Goal: Task Accomplishment & Management: Use online tool/utility

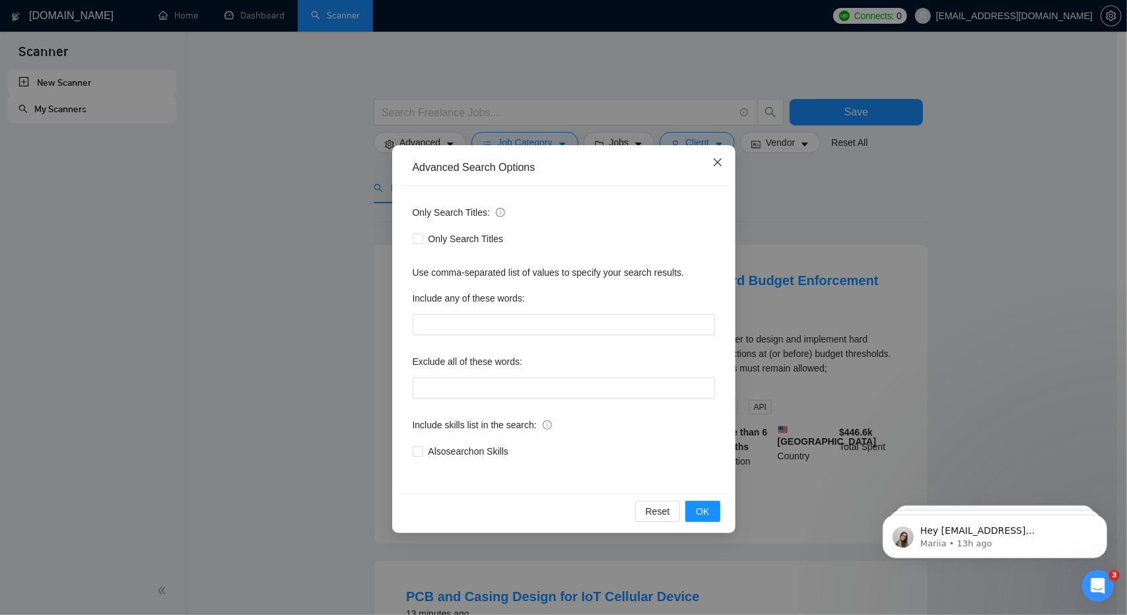
click at [715, 160] on icon "close" at bounding box center [717, 162] width 11 height 11
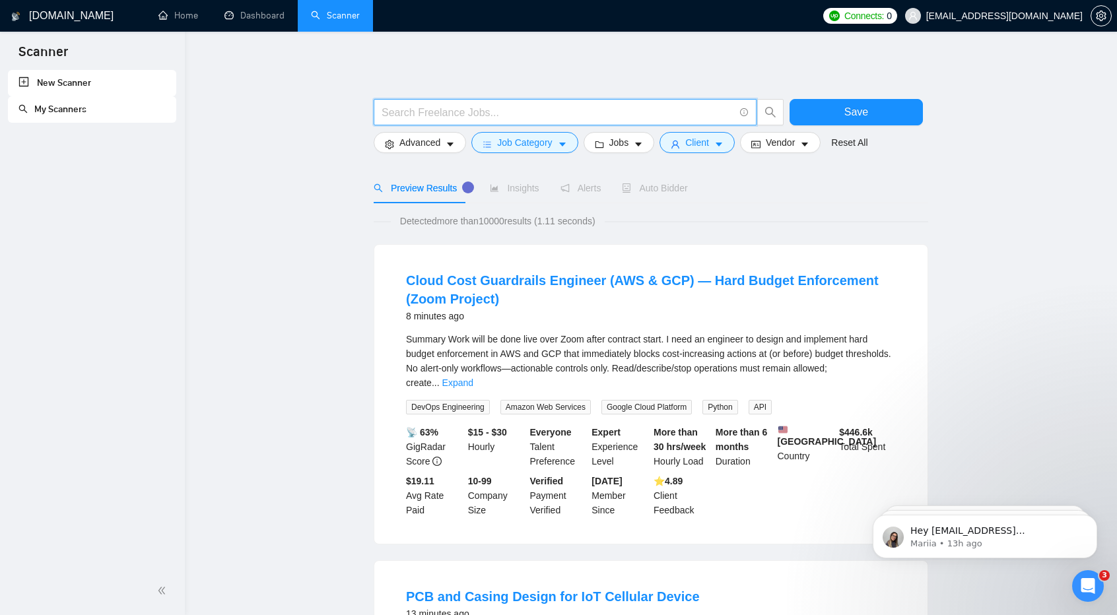
click at [463, 114] on input "text" at bounding box center [558, 112] width 353 height 17
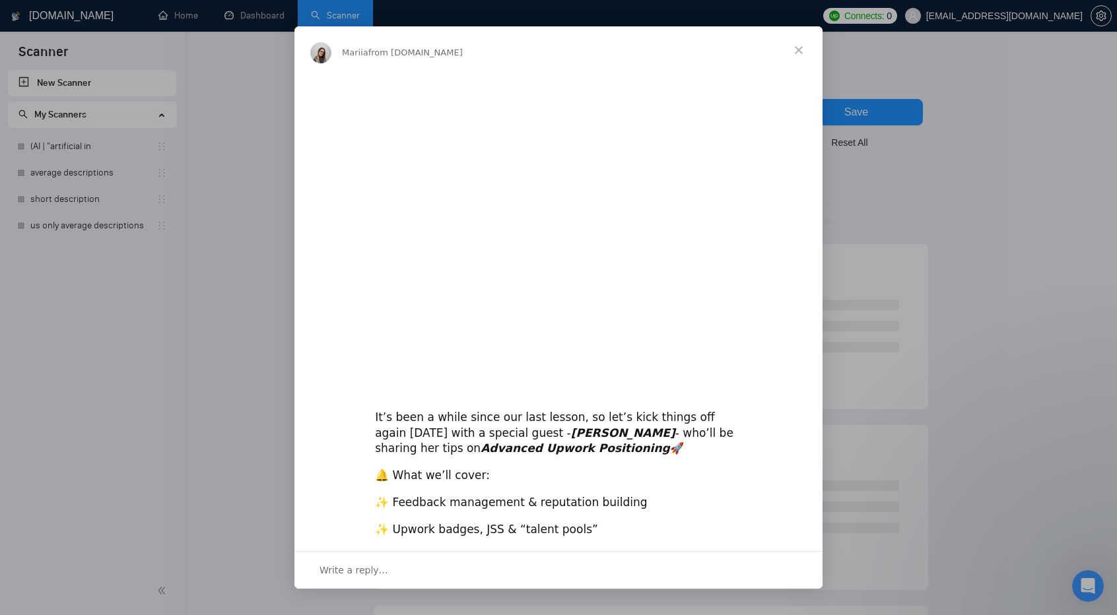
click at [100, 152] on div "Intercom messenger" at bounding box center [558, 307] width 1117 height 615
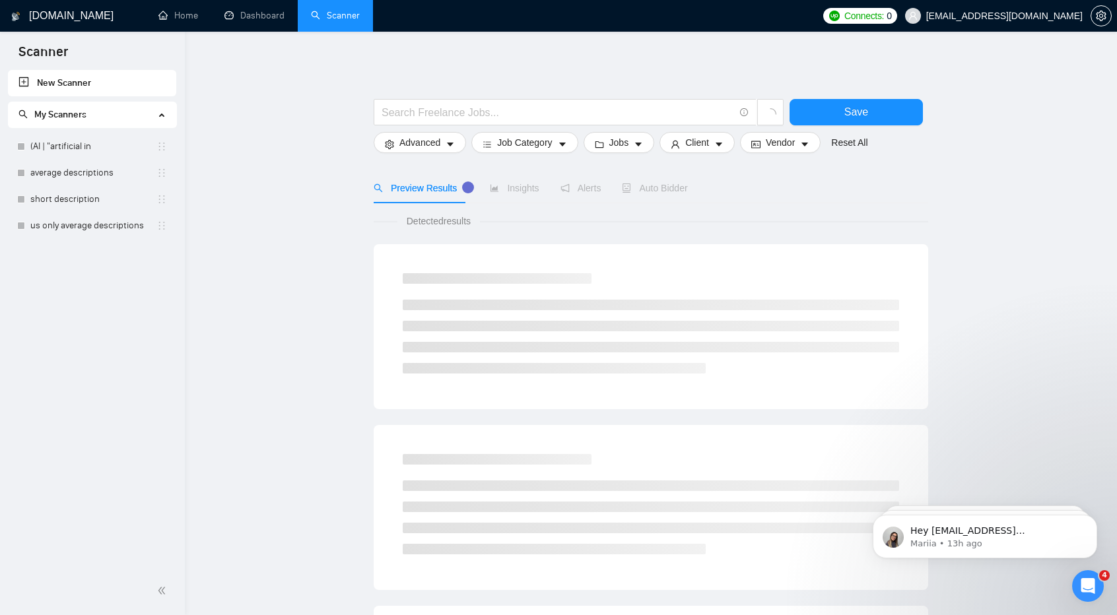
click at [100, 152] on link "(AI | "artificial in" at bounding box center [93, 146] width 126 height 26
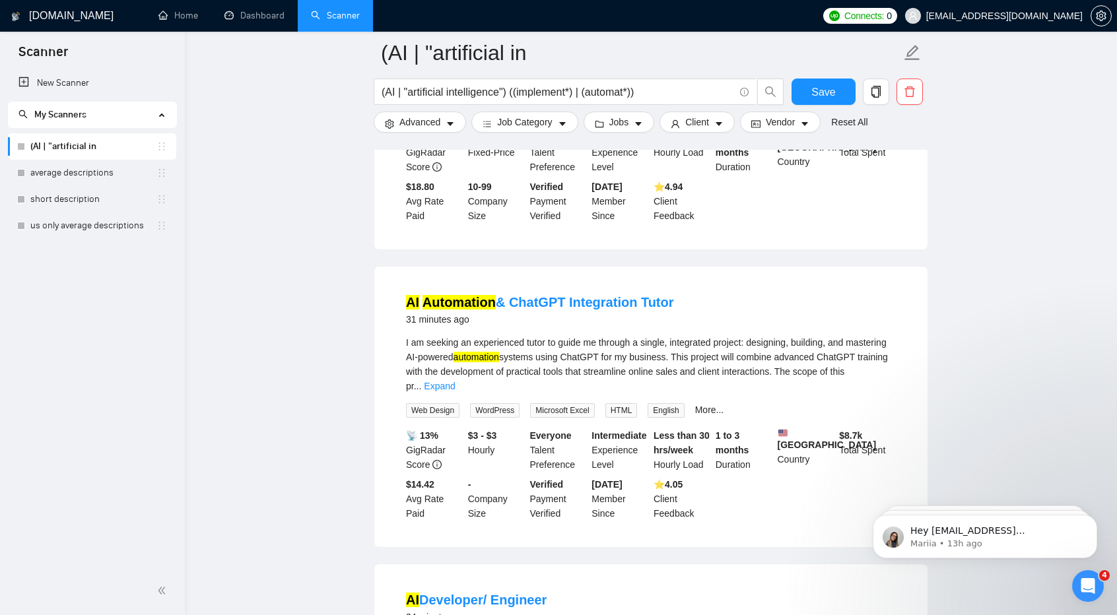
scroll to position [904, 0]
